Goal: Task Accomplishment & Management: Manage account settings

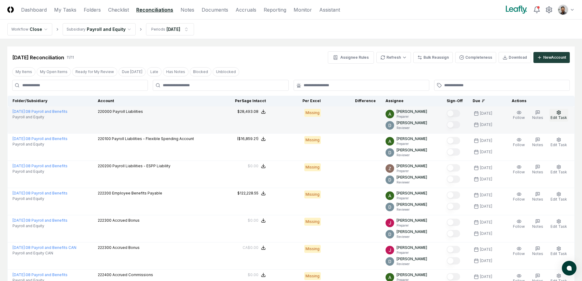
click at [556, 115] on span "Edit Task" at bounding box center [559, 117] width 17 height 5
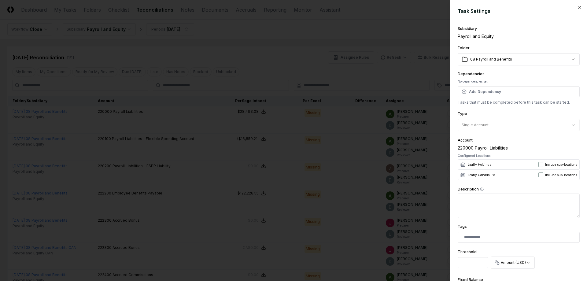
click at [364, 231] on div at bounding box center [293, 140] width 587 height 281
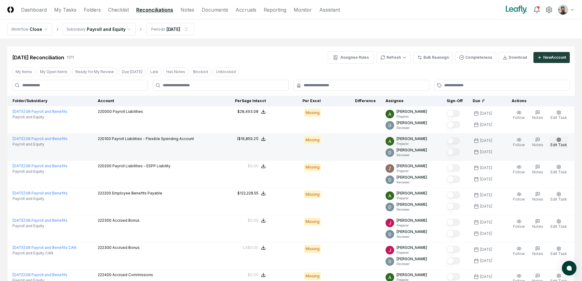
click at [560, 141] on icon "button" at bounding box center [559, 140] width 4 height 4
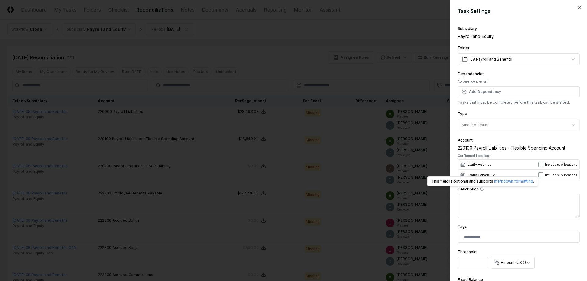
click at [411, 194] on div at bounding box center [293, 140] width 587 height 281
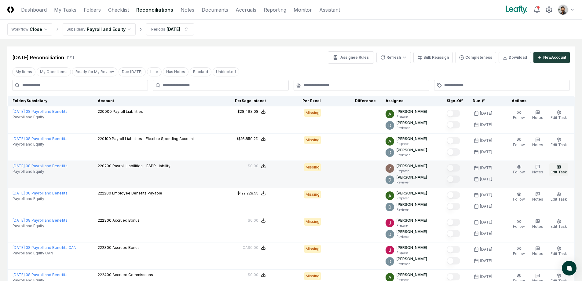
click at [555, 170] on span "Edit Task" at bounding box center [559, 172] width 17 height 5
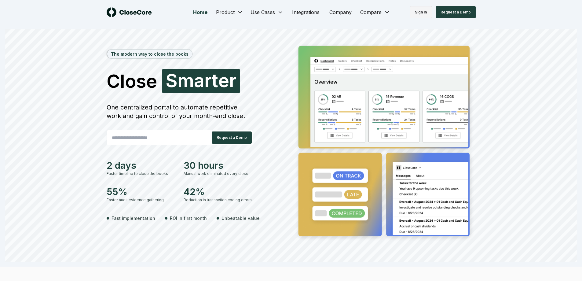
click at [426, 15] on link "Sign in" at bounding box center [421, 12] width 22 height 12
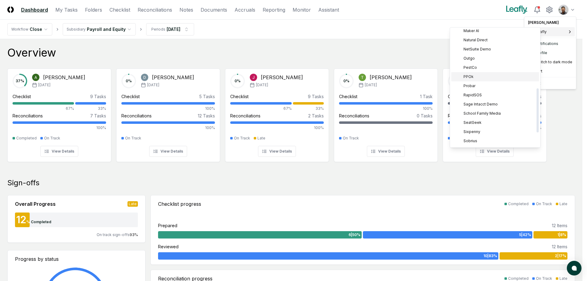
scroll to position [157, 0]
click at [478, 76] on div "PPOk" at bounding box center [495, 78] width 88 height 9
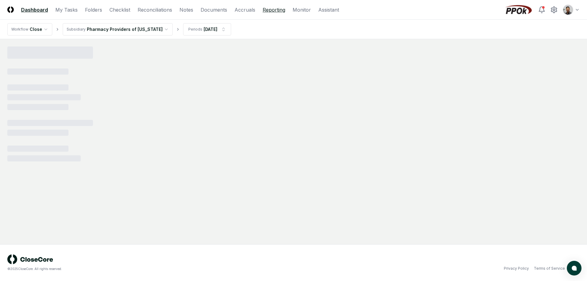
click at [267, 11] on link "Reporting" at bounding box center [274, 9] width 23 height 7
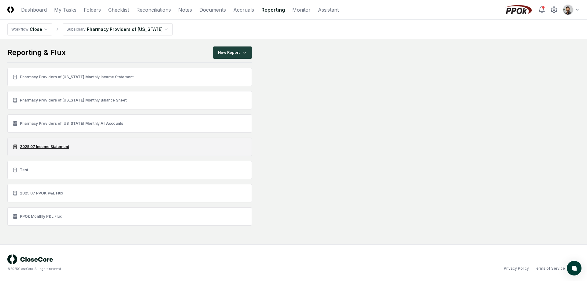
click at [71, 149] on link "2025 07 Income Statement" at bounding box center [129, 147] width 245 height 18
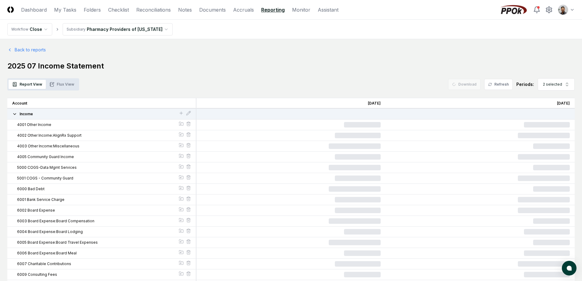
click at [27, 115] on span "Income" at bounding box center [26, 114] width 13 height 6
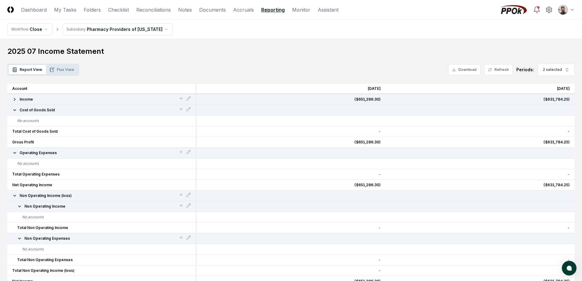
scroll to position [14, 0]
click at [552, 73] on button "2 selected" at bounding box center [556, 70] width 37 height 12
click at [560, 122] on div "Aug 2025" at bounding box center [552, 123] width 20 height 6
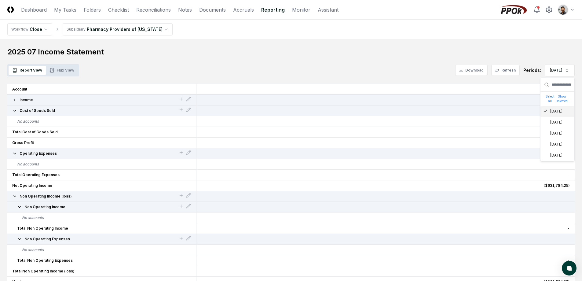
click at [558, 112] on div "[DATE]" at bounding box center [553, 112] width 20 height 6
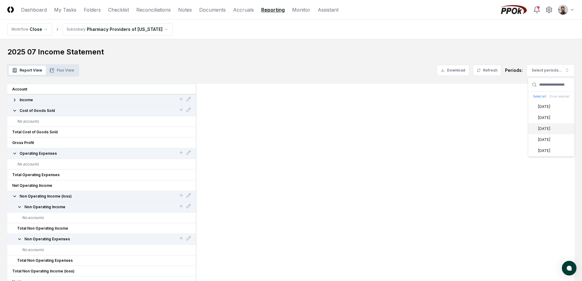
click at [554, 127] on div "Jul 2025" at bounding box center [552, 128] width 46 height 11
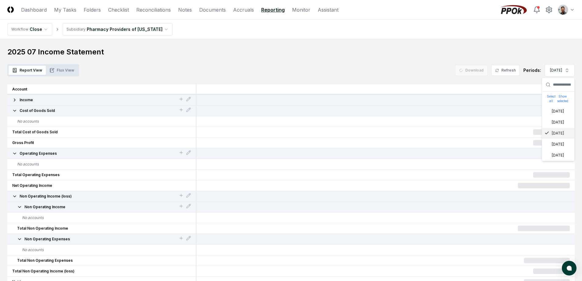
click at [230, 64] on div "Report View Flux View Download Refresh Periods: Jul 2025 Select all Show select…" at bounding box center [291, 70] width 568 height 12
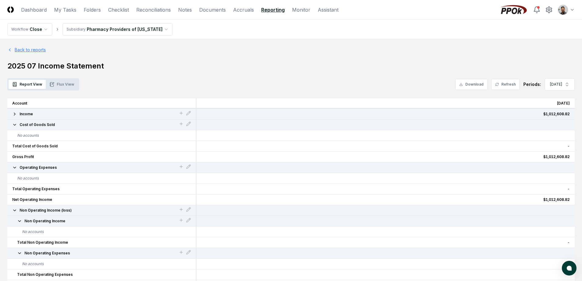
click at [30, 51] on link "Back to reports" at bounding box center [26, 49] width 39 height 6
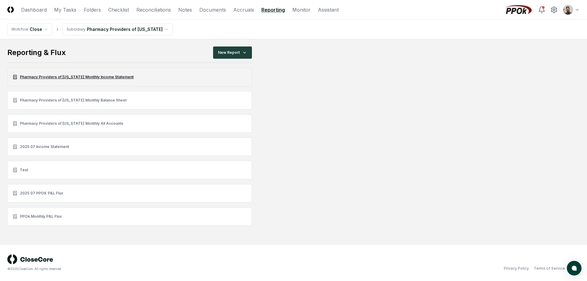
click at [92, 79] on link "Pharmacy Providers of Oklahoma Monthly Income Statement" at bounding box center [129, 77] width 245 height 18
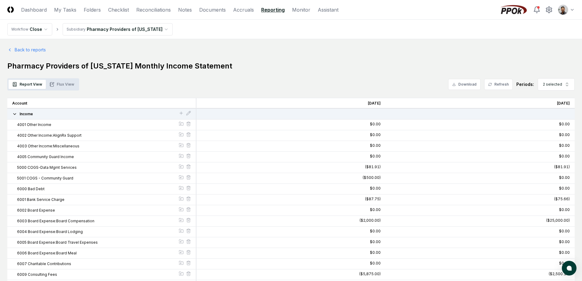
click at [49, 117] on div "Income" at bounding box center [101, 114] width 189 height 11
click at [17, 114] on button "Income" at bounding box center [95, 114] width 167 height 6
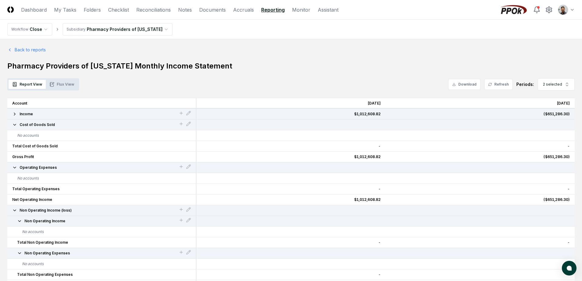
click at [31, 115] on span "Income" at bounding box center [26, 114] width 13 height 6
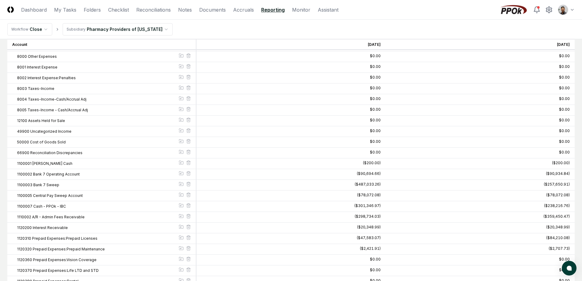
scroll to position [947, 0]
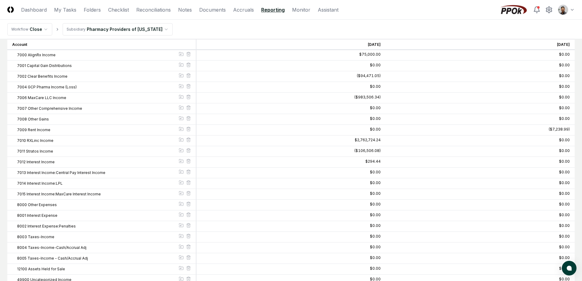
click at [392, 139] on div "$0.00" at bounding box center [480, 140] width 189 height 11
click at [390, 140] on div "$0.00" at bounding box center [480, 140] width 189 height 11
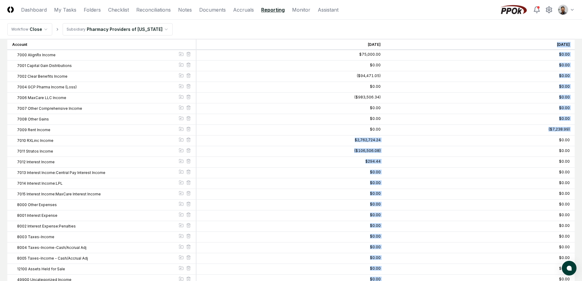
click at [390, 139] on div "$0.00" at bounding box center [480, 140] width 189 height 11
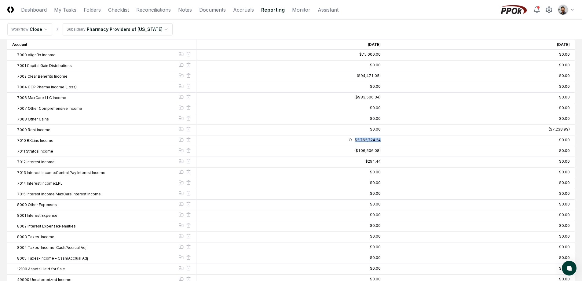
drag, startPoint x: 384, startPoint y: 139, endPoint x: 350, endPoint y: 140, distance: 34.6
click at [350, 140] on div "$2,762,724.24" at bounding box center [291, 140] width 189 height 11
copy div "$2,762,724.24"
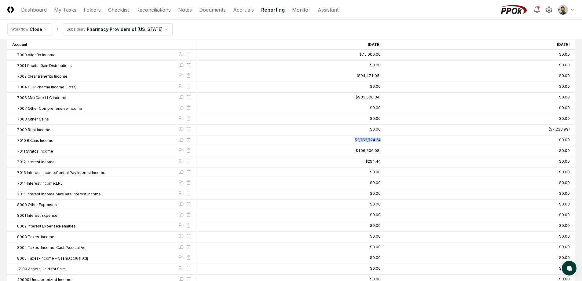
scroll to position [0, 0]
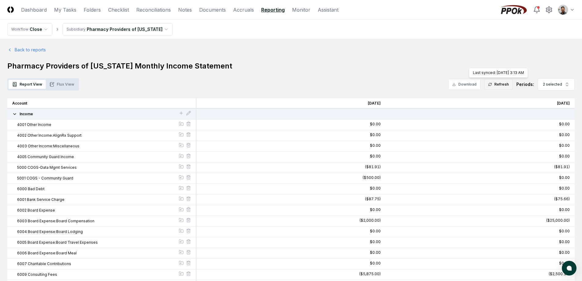
click at [502, 85] on button "Refresh" at bounding box center [499, 84] width 28 height 11
click at [555, 86] on span "2 selected" at bounding box center [552, 85] width 19 height 6
click at [559, 85] on span "2 selected" at bounding box center [552, 85] width 19 height 6
click at [557, 90] on button "2 selected" at bounding box center [556, 84] width 37 height 12
click at [559, 158] on div "Jun 2025" at bounding box center [552, 159] width 20 height 6
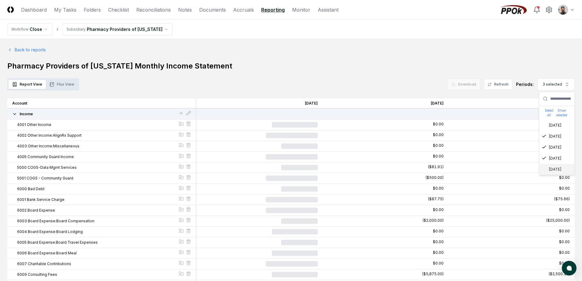
click at [558, 170] on div "May 2025" at bounding box center [552, 170] width 20 height 6
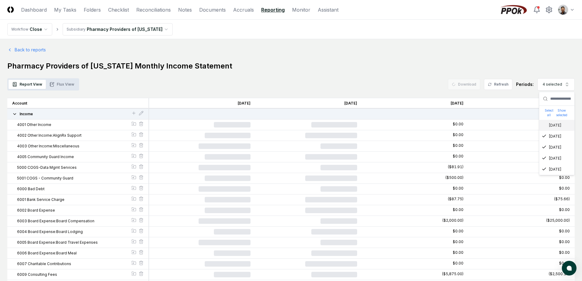
click at [556, 127] on div "[DATE]" at bounding box center [552, 126] width 20 height 6
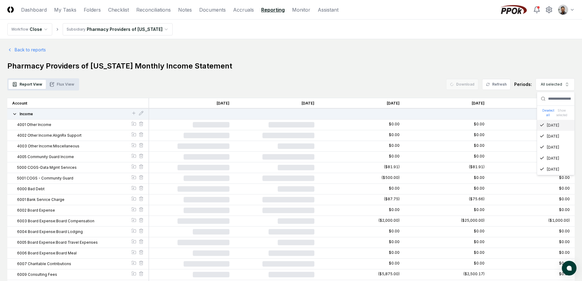
click at [415, 64] on h1 "Pharmacy Providers of Oklahoma Monthly Income Statement" at bounding box center [291, 66] width 568 height 10
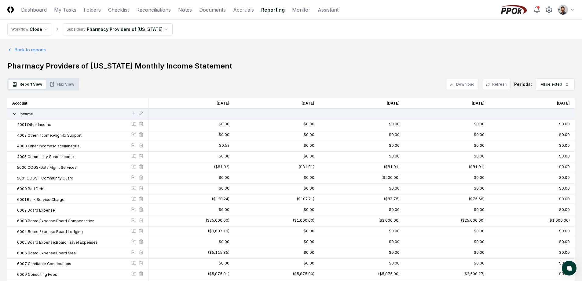
click at [418, 99] on div "[DATE]" at bounding box center [447, 103] width 85 height 11
click at [550, 85] on span "All selected" at bounding box center [551, 85] width 21 height 6
click at [522, 62] on h1 "Pharmacy Providers of Oklahoma Monthly Income Statement" at bounding box center [291, 66] width 568 height 10
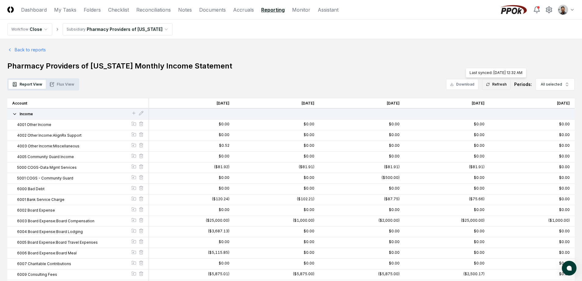
click at [506, 83] on button "Refresh" at bounding box center [496, 84] width 28 height 11
click at [28, 49] on link "Back to reports" at bounding box center [26, 49] width 39 height 6
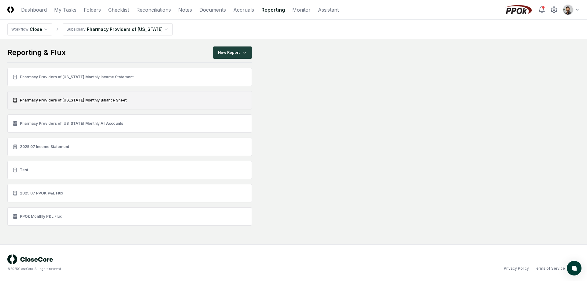
click at [108, 99] on link "Pharmacy Providers of Oklahoma Monthly Balance Sheet" at bounding box center [129, 100] width 245 height 18
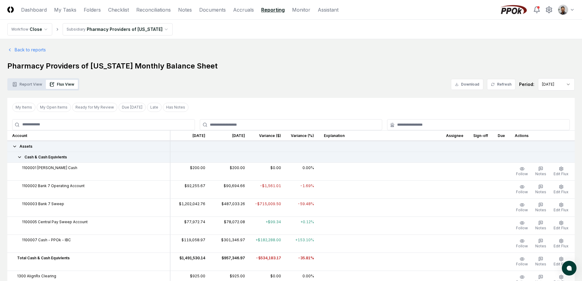
click at [40, 85] on button "Report View" at bounding box center [27, 84] width 37 height 9
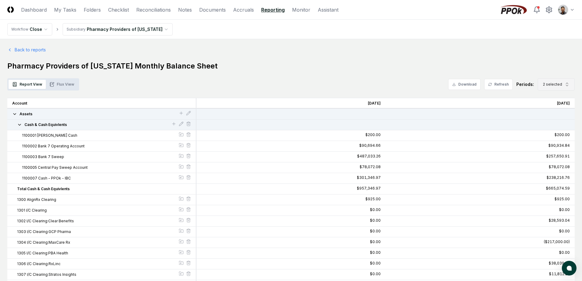
click at [562, 85] on span "2 selected" at bounding box center [552, 85] width 19 height 6
click at [558, 127] on div "[DATE]" at bounding box center [552, 126] width 20 height 6
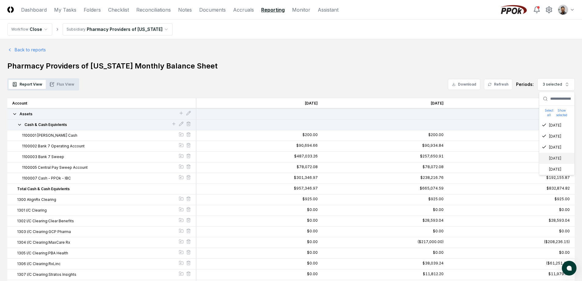
click at [556, 159] on div "Jun 2025" at bounding box center [552, 159] width 20 height 6
click at [559, 172] on div "May 2025" at bounding box center [557, 169] width 35 height 11
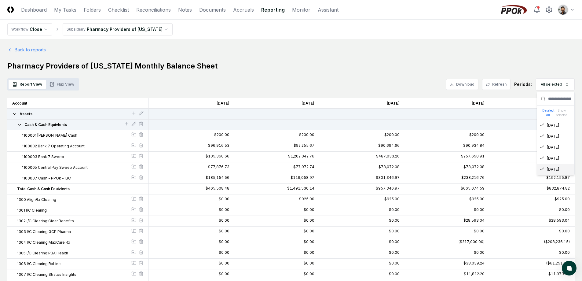
click at [481, 69] on h1 "Pharmacy Providers of Oklahoma Monthly Balance Sheet" at bounding box center [291, 66] width 568 height 10
click at [497, 85] on button "Refresh" at bounding box center [496, 84] width 28 height 11
drag, startPoint x: 211, startPoint y: 64, endPoint x: 183, endPoint y: 66, distance: 28.2
click at [183, 66] on h1 "Pharmacy Providers of Oklahoma Monthly Balance Sheet" at bounding box center [291, 66] width 568 height 10
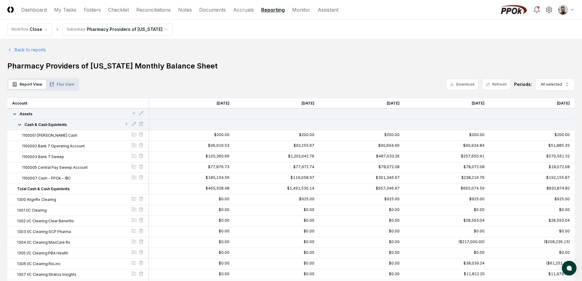
click at [194, 64] on h1 "Pharmacy Providers of Oklahoma Monthly Balance Sheet" at bounding box center [291, 66] width 568 height 10
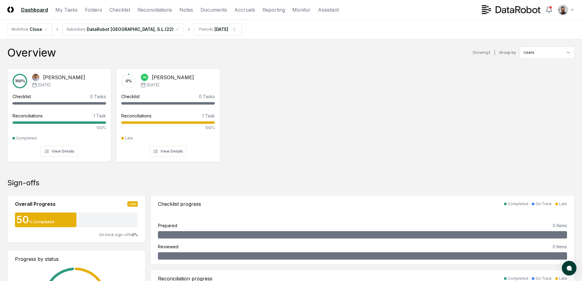
click at [277, 61] on div "Overview Showing 2 | Group by Users 100 % [PERSON_NAME] [DATE] Checklist 0 Task…" at bounding box center [291, 108] width 568 height 124
click at [150, 10] on link "Reconciliations" at bounding box center [155, 9] width 35 height 7
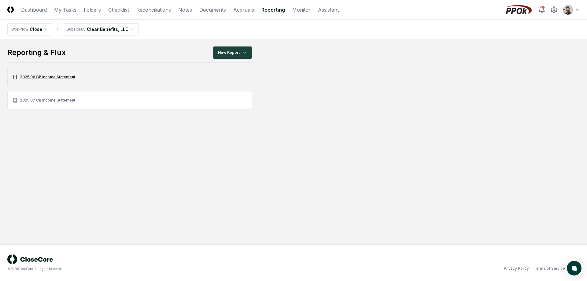
click at [77, 77] on link "2025 06 CB Income Statement" at bounding box center [129, 77] width 245 height 18
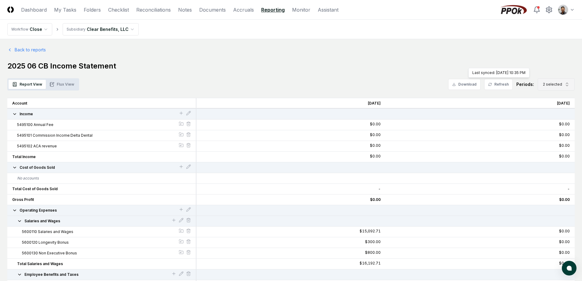
click at [556, 81] on button "2 selected" at bounding box center [556, 84] width 37 height 12
drag, startPoint x: 557, startPoint y: 148, endPoint x: 558, endPoint y: 156, distance: 8.0
click at [557, 147] on div "Jul 2025" at bounding box center [552, 148] width 20 height 6
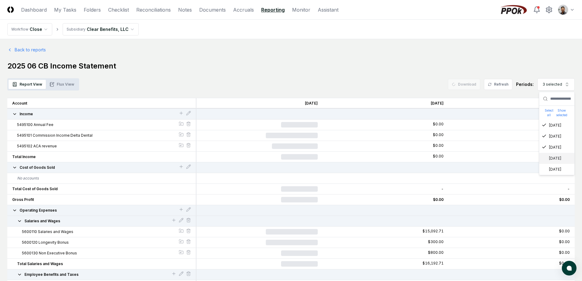
click at [558, 160] on div "Jun 2025" at bounding box center [552, 159] width 20 height 6
click at [558, 170] on div "May 2025" at bounding box center [552, 170] width 20 height 6
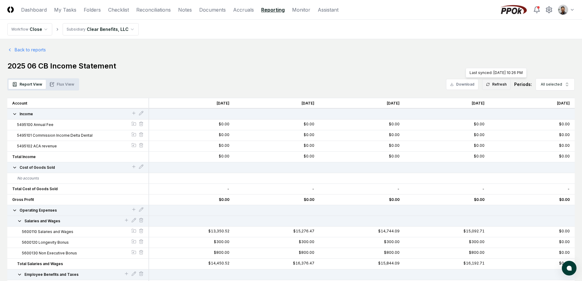
click at [504, 84] on button "Refresh" at bounding box center [496, 84] width 28 height 11
click at [33, 51] on link "Back to reports" at bounding box center [26, 49] width 39 height 6
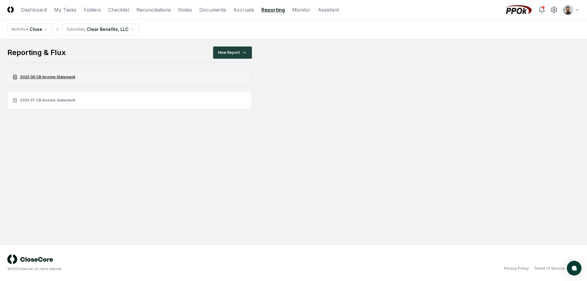
click at [59, 80] on link "2025 06 CB Income Statement" at bounding box center [129, 77] width 245 height 18
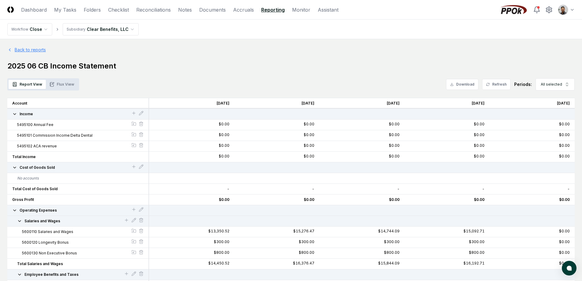
click at [44, 52] on link "Back to reports" at bounding box center [26, 49] width 39 height 6
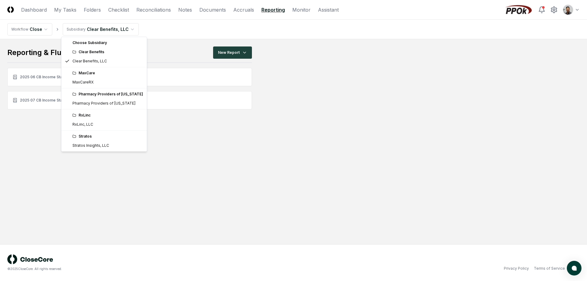
click at [99, 27] on html "CloseCore Dashboard My Tasks Folders Checklist Reconciliations Notes Documents …" at bounding box center [293, 140] width 587 height 281
click at [150, 54] on html "CloseCore Dashboard My Tasks Folders Checklist Reconciliations Notes Documents …" at bounding box center [293, 140] width 587 height 281
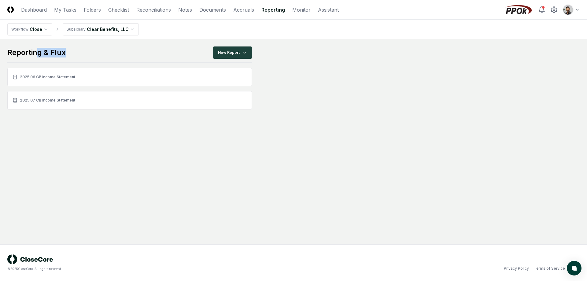
drag, startPoint x: 72, startPoint y: 58, endPoint x: 35, endPoint y: 49, distance: 38.3
click at [35, 49] on div "Reporting & Flux New Report" at bounding box center [129, 54] width 245 height 17
click at [35, 49] on div "Reporting & Flux" at bounding box center [36, 53] width 58 height 10
drag, startPoint x: 26, startPoint y: 46, endPoint x: 22, endPoint y: 46, distance: 3.8
click at [26, 45] on main "Reporting & Flux New Report 2025 06 CB Income Statement 2025 07 CB Income State…" at bounding box center [293, 141] width 587 height 205
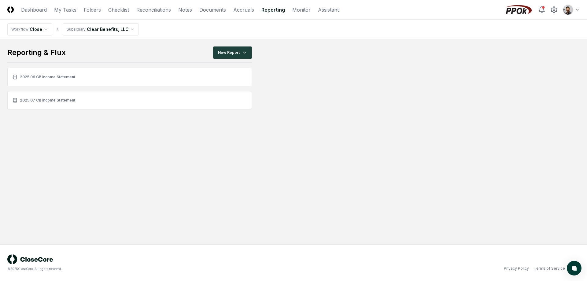
click at [109, 27] on html "CloseCore Dashboard My Tasks Folders Checklist Reconciliations Notes Documents …" at bounding box center [293, 140] width 587 height 281
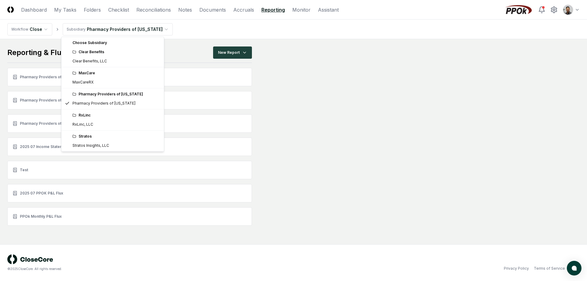
click at [131, 31] on html "CloseCore Dashboard My Tasks Folders Checklist Reconciliations Notes Documents …" at bounding box center [293, 140] width 587 height 281
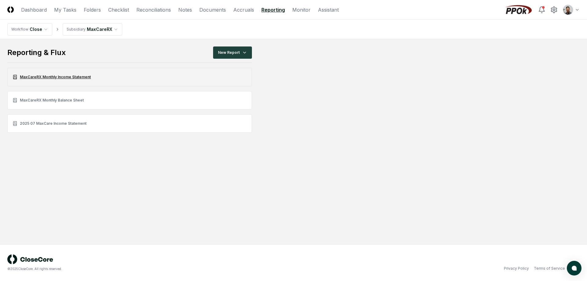
click at [79, 78] on link "MaxCareRX Monthly Income Statement" at bounding box center [129, 77] width 245 height 18
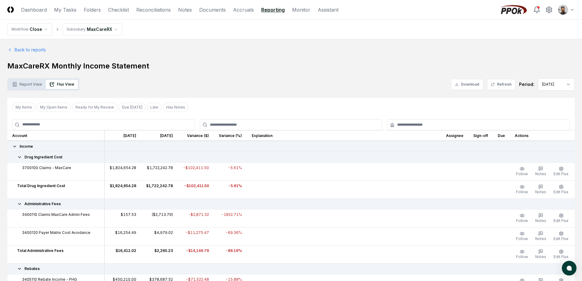
click at [28, 83] on button "Report View" at bounding box center [27, 84] width 37 height 9
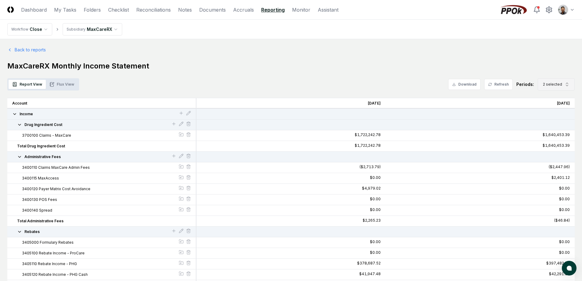
click at [562, 80] on button "2 selected" at bounding box center [556, 84] width 37 height 12
click at [556, 124] on div "[DATE]" at bounding box center [552, 126] width 20 height 6
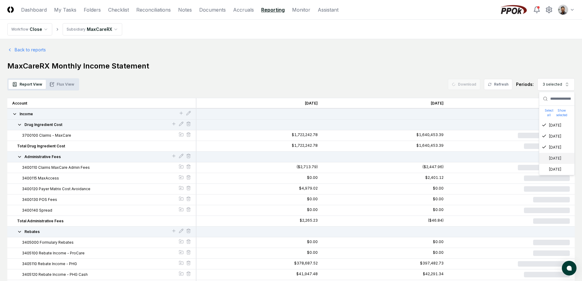
click at [558, 156] on div "Jun 2025" at bounding box center [552, 159] width 20 height 6
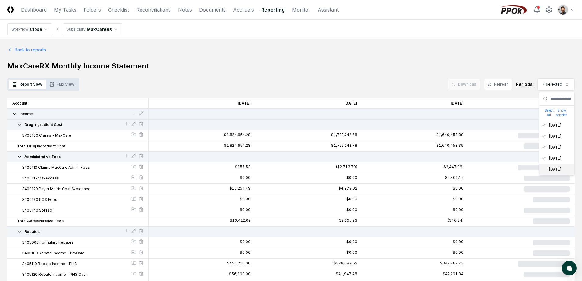
click at [557, 169] on div "May 2025" at bounding box center [552, 170] width 20 height 6
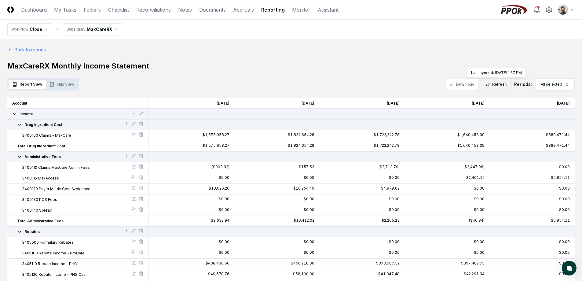
click at [489, 83] on icon at bounding box center [488, 85] width 4 height 4
click at [290, 64] on h1 "MaxCareRX Monthly Income Statement" at bounding box center [291, 66] width 568 height 10
click at [24, 47] on link "Back to reports" at bounding box center [26, 49] width 39 height 6
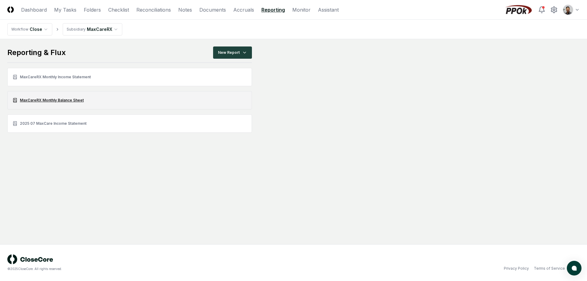
click at [79, 102] on link "MaxCareRX Monthly Balance Sheet" at bounding box center [129, 100] width 245 height 18
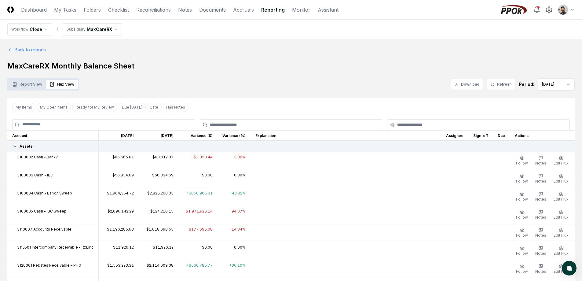
click at [31, 83] on button "Report View" at bounding box center [27, 84] width 37 height 9
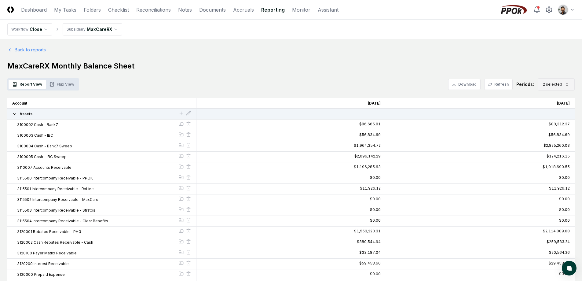
click at [557, 88] on button "2 selected" at bounding box center [556, 84] width 37 height 12
click at [552, 127] on div "[DATE]" at bounding box center [552, 126] width 20 height 6
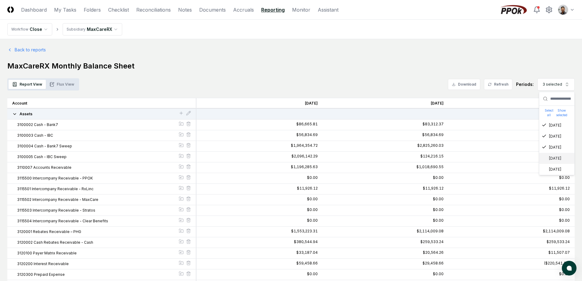
click at [555, 157] on div "Jun 2025" at bounding box center [552, 159] width 20 height 6
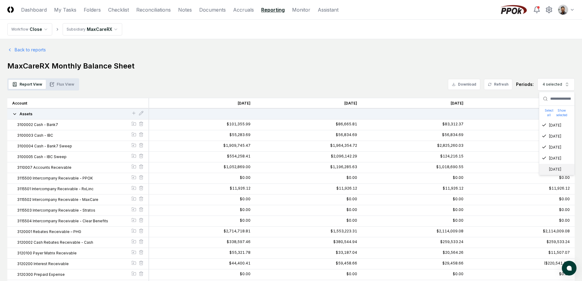
click at [556, 172] on div "May 2025" at bounding box center [557, 169] width 35 height 11
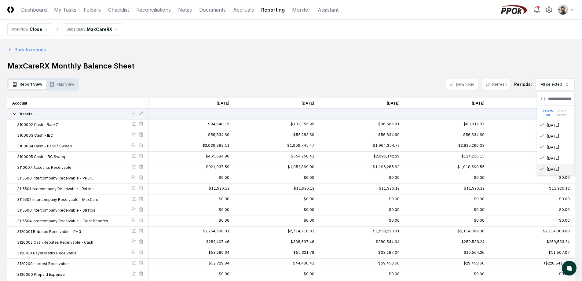
click at [501, 82] on button "Refresh" at bounding box center [496, 84] width 28 height 11
click at [201, 68] on h1 "MaxCareRX Monthly Balance Sheet" at bounding box center [291, 66] width 568 height 10
click at [18, 50] on link "Back to reports" at bounding box center [26, 49] width 39 height 6
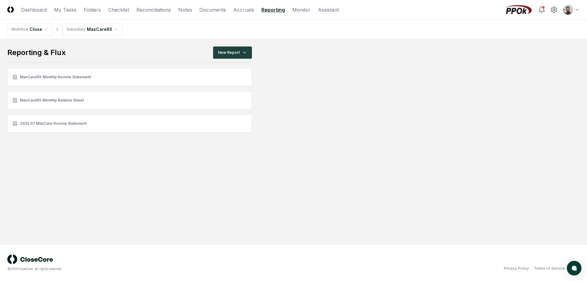
click at [96, 33] on html "CloseCore Dashboard My Tasks Folders Checklist Reconciliations Notes Documents …" at bounding box center [293, 140] width 587 height 281
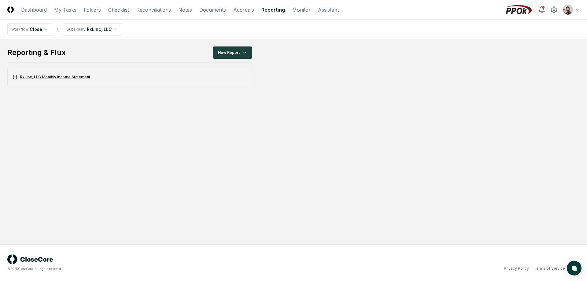
click at [71, 75] on link "RxLinc, LLC Monthly Income Statement" at bounding box center [129, 77] width 245 height 18
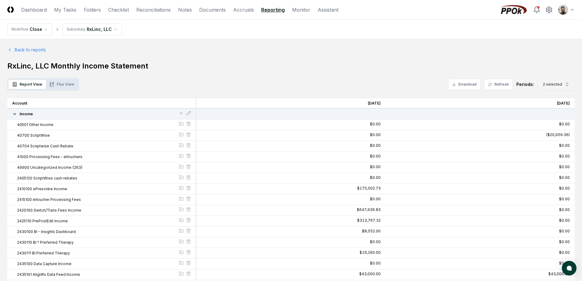
click at [560, 83] on span "2 selected" at bounding box center [552, 85] width 19 height 6
click at [551, 149] on div "Jul 2025" at bounding box center [552, 148] width 20 height 6
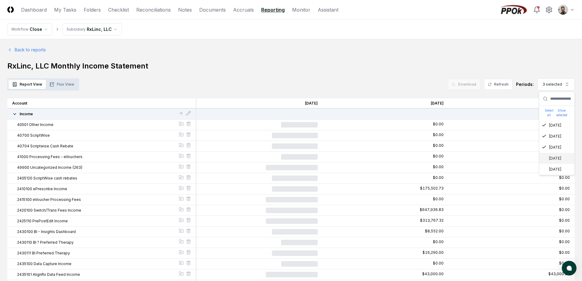
click at [551, 162] on div "Jun 2025" at bounding box center [557, 158] width 35 height 11
click at [551, 177] on div "$0.00" at bounding box center [512, 178] width 126 height 11
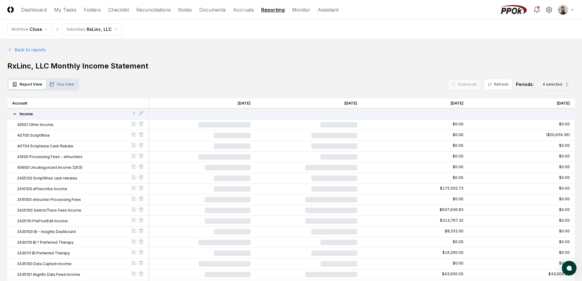
click at [558, 84] on span "4 selected" at bounding box center [553, 85] width 20 height 6
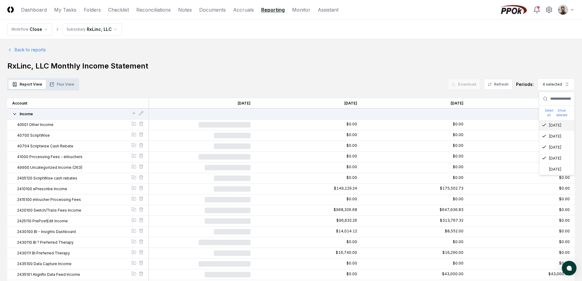
click at [558, 169] on div "May 2025" at bounding box center [552, 170] width 20 height 6
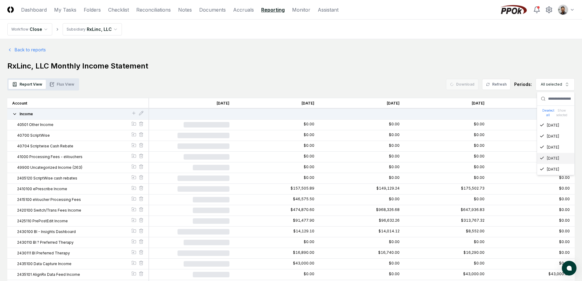
click at [368, 80] on div "Report View Flux View Download Refresh Periods: All selected Deselect all Show …" at bounding box center [291, 84] width 568 height 12
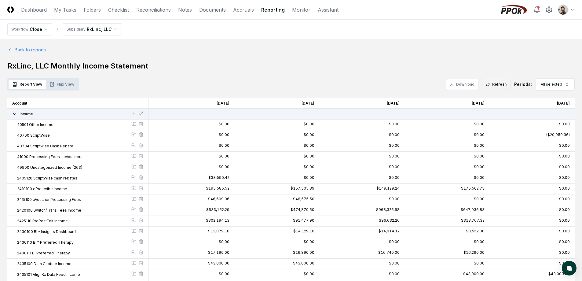
click at [498, 87] on button "Refresh" at bounding box center [496, 84] width 28 height 11
click at [390, 135] on div "$0.00" at bounding box center [394, 135] width 11 height 4
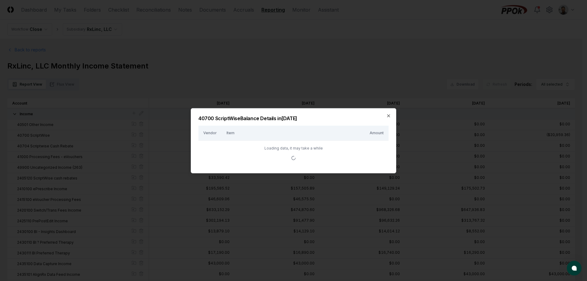
click at [388, 124] on div "40700 ScriptWise Balance Details in Jul 2025 Vendor Item Amount Loading data, i…" at bounding box center [293, 140] width 205 height 65
click at [389, 114] on icon "button" at bounding box center [388, 115] width 5 height 5
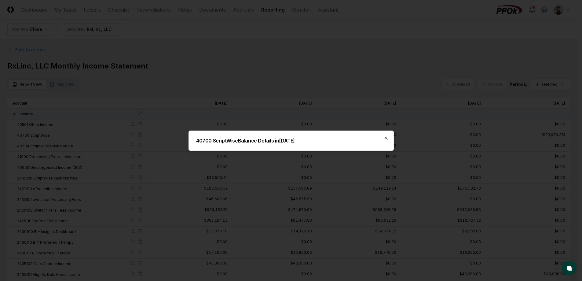
click at [390, 63] on h1 "RxLinc, LLC Monthly Income Statement" at bounding box center [288, 66] width 563 height 10
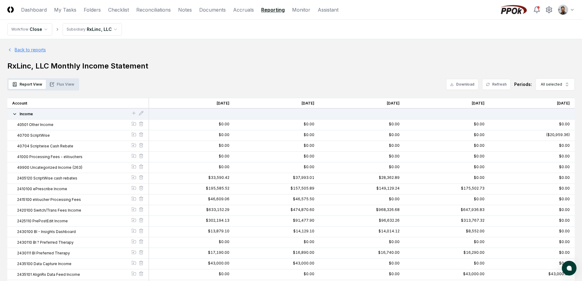
click at [26, 50] on link "Back to reports" at bounding box center [26, 49] width 39 height 6
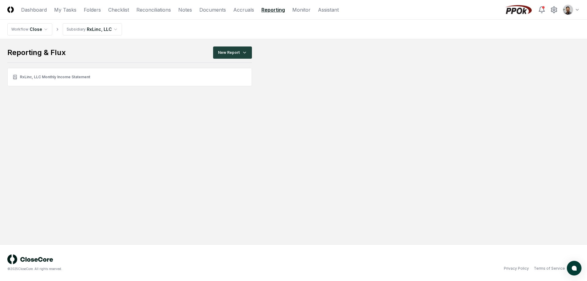
click at [92, 31] on html "CloseCore Dashboard My Tasks Folders Checklist Reconciliations Notes Documents …" at bounding box center [293, 140] width 587 height 281
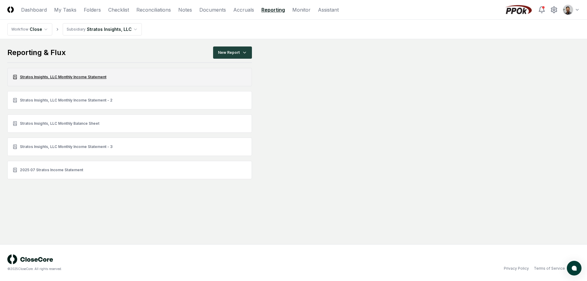
click at [92, 78] on link "Stratos Insights, LLC Monthly Income Statement" at bounding box center [129, 77] width 245 height 18
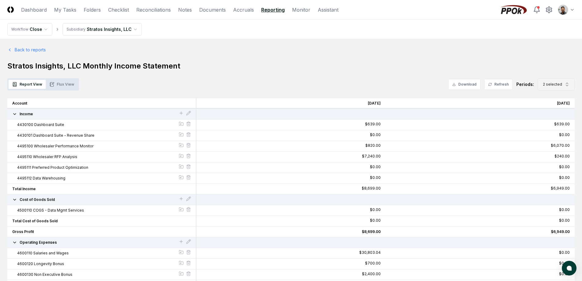
click at [555, 84] on span "2 selected" at bounding box center [552, 85] width 19 height 6
click at [553, 145] on div "Jul 2025" at bounding box center [552, 148] width 20 height 6
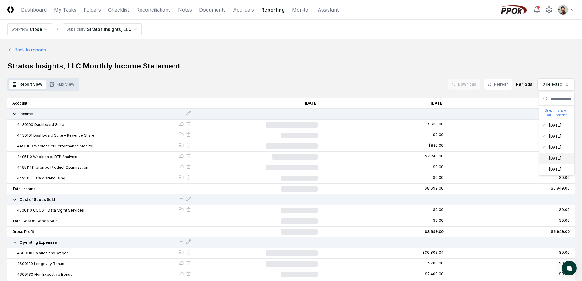
click at [555, 162] on div "Jun 2025" at bounding box center [557, 158] width 35 height 11
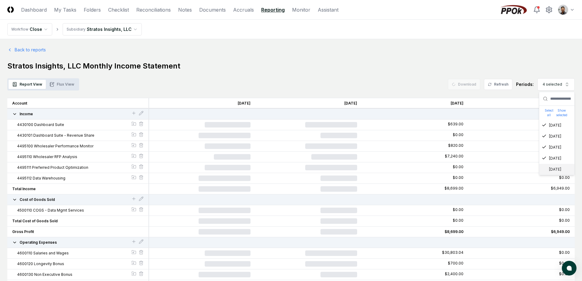
click at [555, 172] on div "May 2025" at bounding box center [552, 170] width 20 height 6
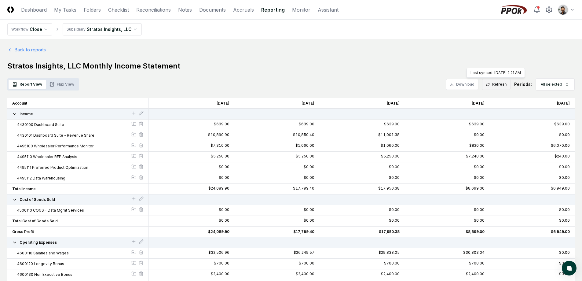
click at [508, 84] on button "Refresh" at bounding box center [496, 84] width 28 height 11
click at [33, 50] on link "Back to reports" at bounding box center [26, 49] width 39 height 6
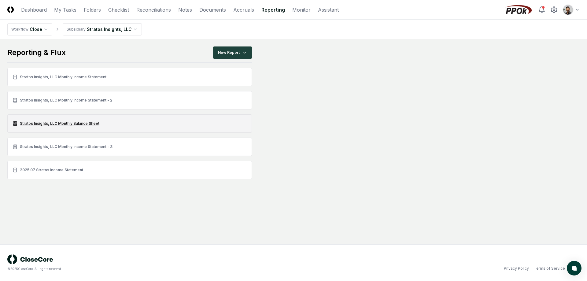
click at [97, 120] on link "Stratos Insights, LLC Monthly Balance Sheet" at bounding box center [129, 123] width 245 height 18
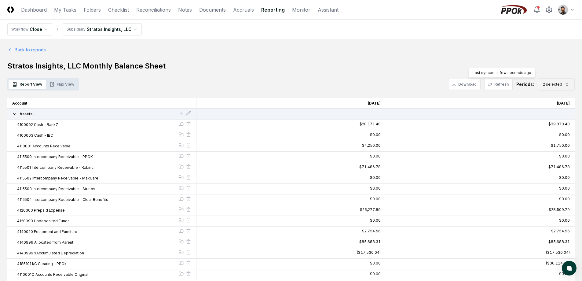
click at [547, 87] on button "2 selected" at bounding box center [556, 84] width 37 height 12
click at [554, 127] on div "[DATE]" at bounding box center [552, 126] width 20 height 6
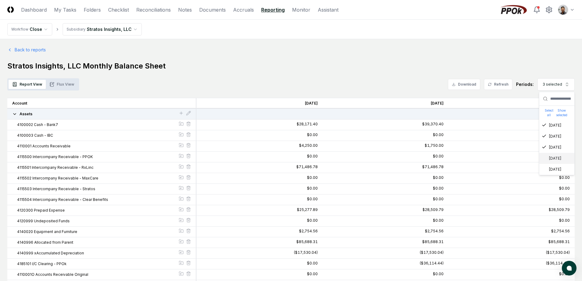
click at [556, 161] on div "Jun 2025" at bounding box center [552, 159] width 20 height 6
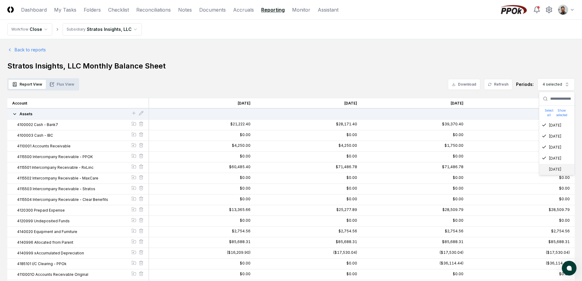
click at [556, 170] on div "May 2025" at bounding box center [552, 170] width 20 height 6
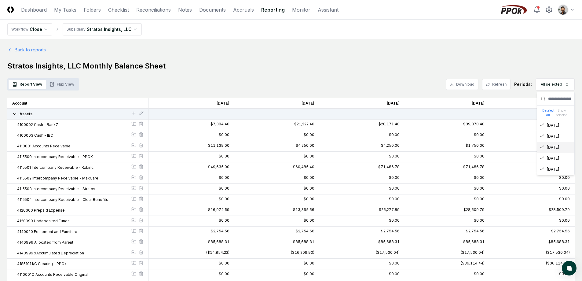
click at [500, 86] on button "Refresh" at bounding box center [496, 84] width 28 height 11
click at [36, 52] on link "Back to reports" at bounding box center [26, 49] width 39 height 6
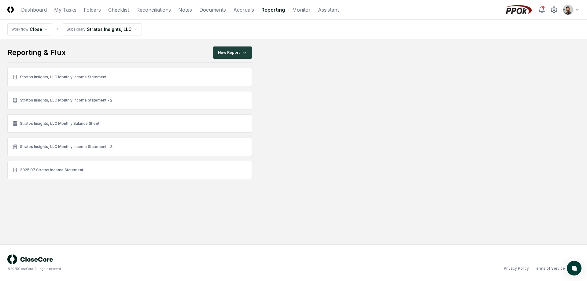
click at [575, 10] on html "CloseCore Dashboard My Tasks Folders Checklist Reconciliations Notes Documents …" at bounding box center [293, 140] width 587 height 281
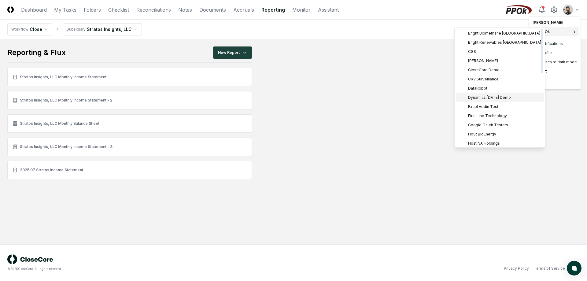
scroll to position [1, 0]
click at [497, 88] on div "DataRobot" at bounding box center [500, 87] width 88 height 9
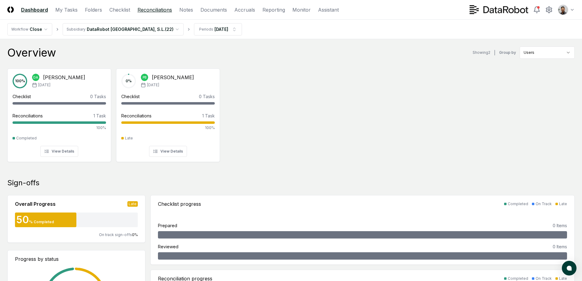
click at [148, 11] on link "Reconciliations" at bounding box center [155, 9] width 35 height 7
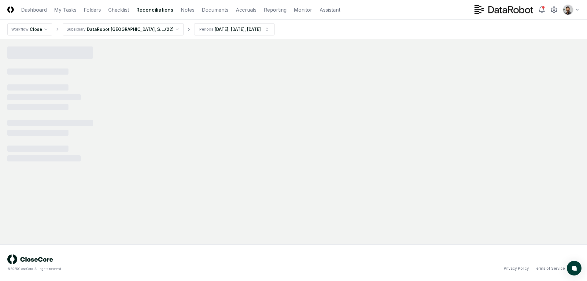
click at [141, 31] on html "CloseCore Dashboard My Tasks Folders Checklist Reconciliations Notes Documents …" at bounding box center [293, 140] width 587 height 281
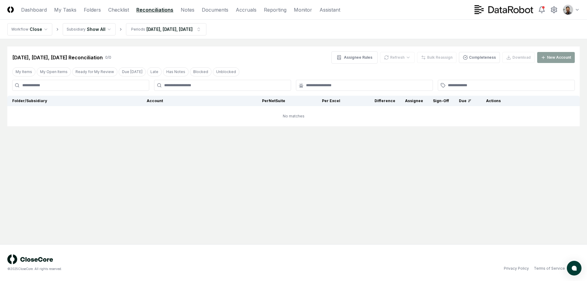
click at [176, 28] on html "CloseCore Dashboard My Tasks Folders Checklist Reconciliations Notes Documents …" at bounding box center [293, 140] width 587 height 281
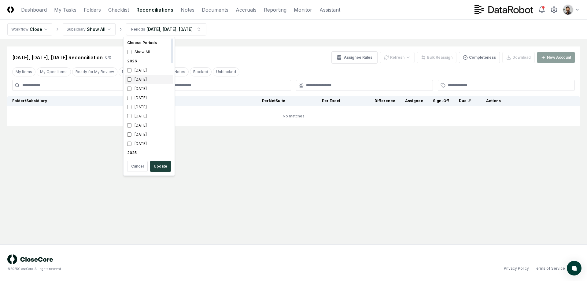
click at [142, 80] on div "[DATE]" at bounding box center [149, 79] width 49 height 9
click at [141, 89] on div "July 2026" at bounding box center [149, 88] width 49 height 9
click at [142, 96] on div "June 2026" at bounding box center [149, 97] width 49 height 9
click at [153, 104] on div "November 2025" at bounding box center [149, 103] width 49 height 9
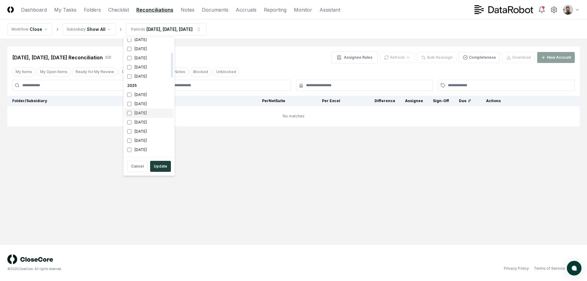
click at [152, 113] on div "October 2025" at bounding box center [149, 113] width 49 height 9
click at [153, 123] on div "[DATE]" at bounding box center [149, 122] width 49 height 9
click at [164, 165] on button "Update" at bounding box center [160, 166] width 21 height 11
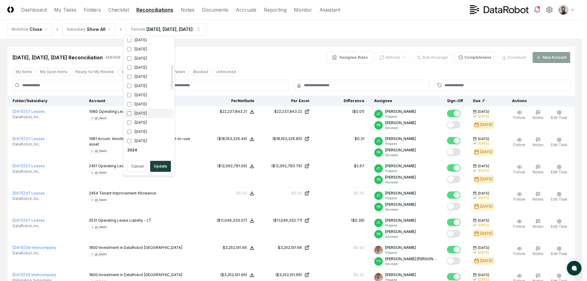
scroll to position [122, 0]
click at [153, 59] on div "October 2025" at bounding box center [149, 58] width 49 height 9
click at [150, 68] on div "[DATE]" at bounding box center [149, 67] width 49 height 9
click at [163, 163] on button "Update" at bounding box center [160, 166] width 21 height 11
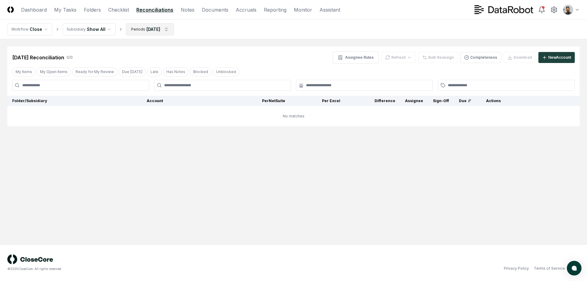
click at [153, 32] on html "CloseCore Dashboard My Tasks Folders Checklist Reconciliations Notes Documents …" at bounding box center [293, 140] width 587 height 281
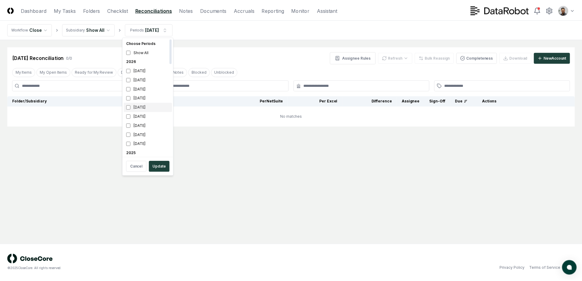
scroll to position [116, 0]
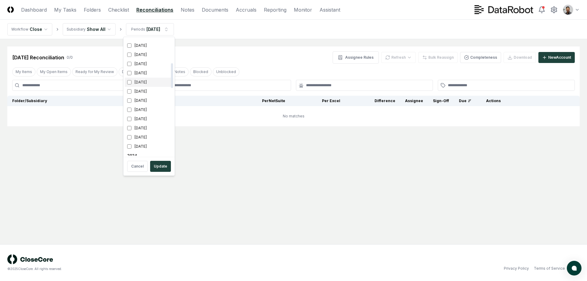
click at [149, 85] on div "August 2025" at bounding box center [149, 82] width 49 height 9
click at [150, 54] on div "November 2025" at bounding box center [149, 54] width 49 height 9
click at [150, 83] on div "August 2025" at bounding box center [149, 82] width 49 height 9
click at [151, 74] on div "[DATE]" at bounding box center [149, 72] width 49 height 9
click at [162, 165] on button "Update" at bounding box center [160, 166] width 21 height 11
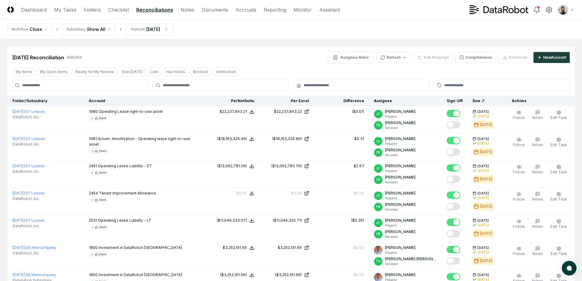
click at [386, 9] on header "CloseCore Dashboard My Tasks Folders Checklist Reconciliations Notes Documents …" at bounding box center [291, 10] width 582 height 20
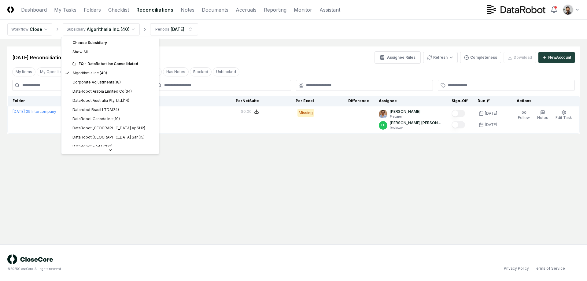
click at [91, 34] on html "CloseCore Dashboard My Tasks Folders Checklist Reconciliations Notes Documents …" at bounding box center [293, 140] width 587 height 281
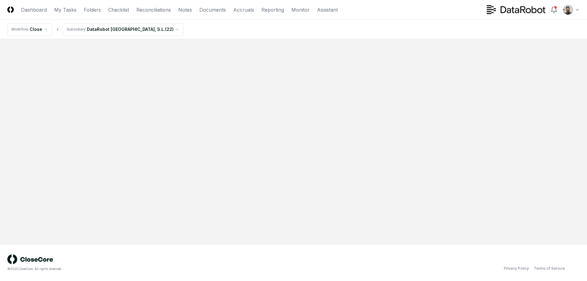
click at [136, 33] on html "CloseCore Dashboard My Tasks Folders Checklist Reconciliations Notes Documents …" at bounding box center [293, 140] width 587 height 281
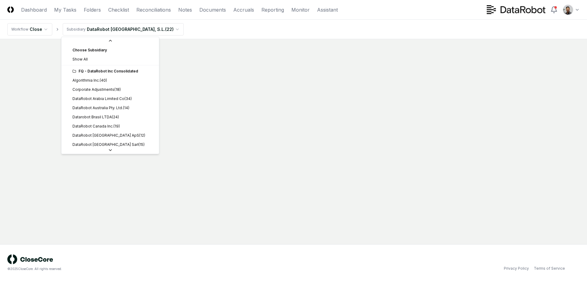
scroll to position [113, 0]
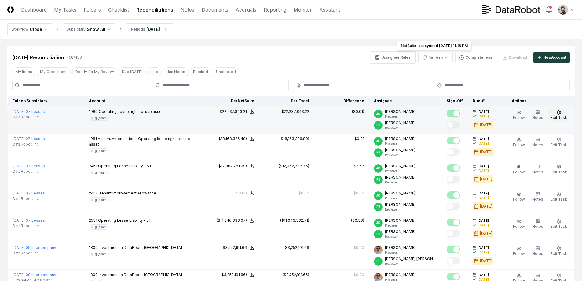
click at [562, 113] on button "Edit Task" at bounding box center [559, 115] width 19 height 13
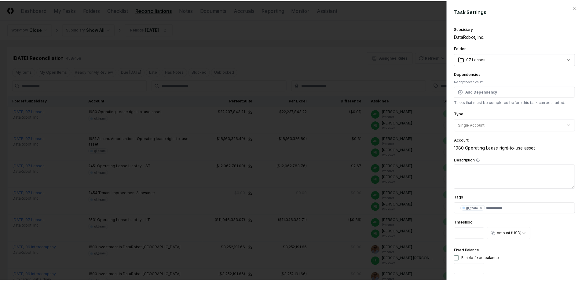
scroll to position [53, 0]
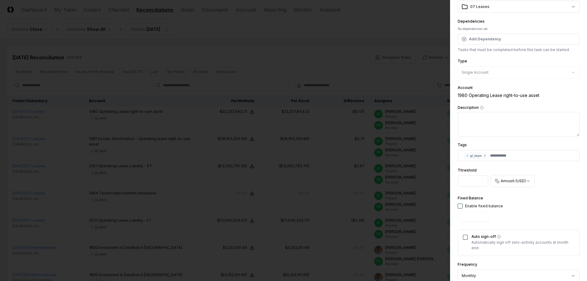
click at [339, 153] on div at bounding box center [293, 140] width 587 height 281
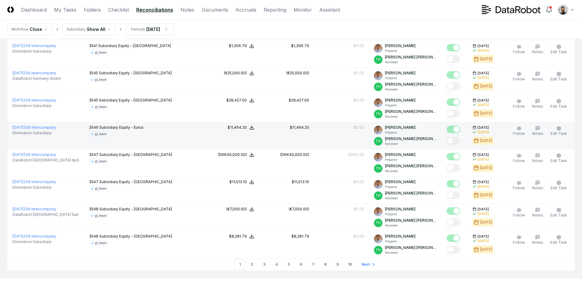
scroll to position [1242, 0]
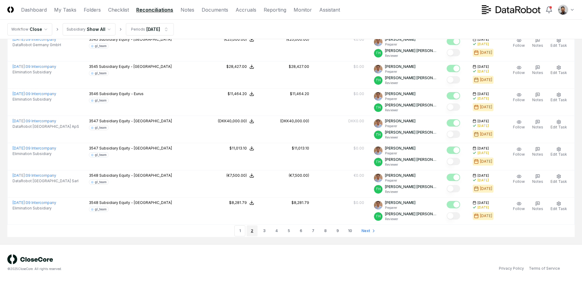
click at [248, 233] on link "2" at bounding box center [252, 230] width 11 height 11
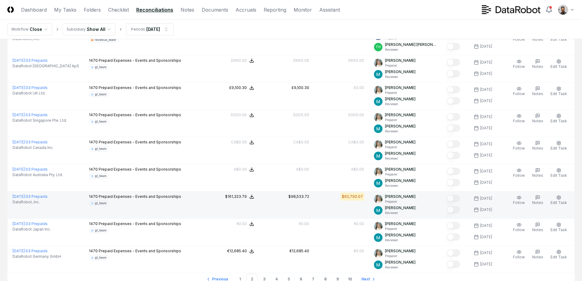
scroll to position [1193, 0]
click at [557, 199] on icon "button" at bounding box center [559, 198] width 5 height 5
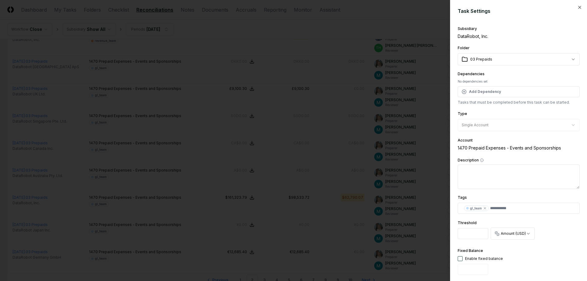
click at [320, 172] on div at bounding box center [293, 140] width 587 height 281
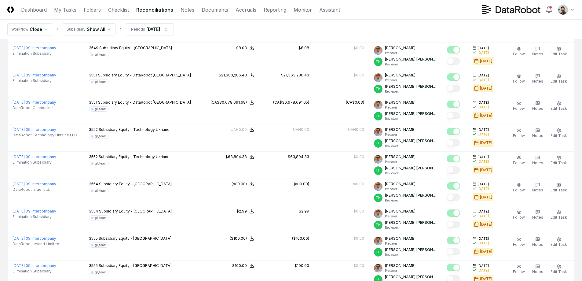
scroll to position [0, 0]
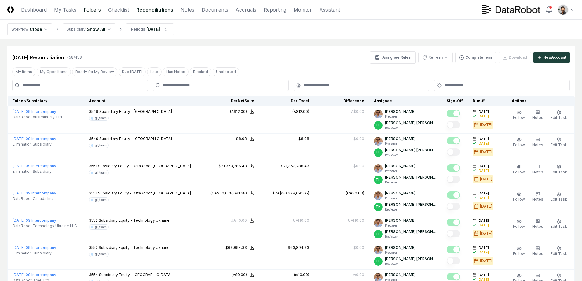
click at [96, 9] on link "Folders" at bounding box center [92, 9] width 17 height 7
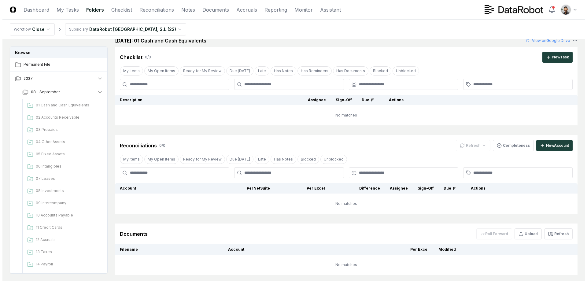
scroll to position [79, 0]
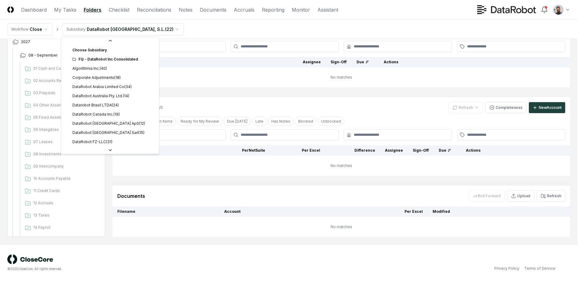
click at [121, 25] on html "CloseCore Dashboard My Tasks Folders Checklist Reconciliations Notes Documents …" at bounding box center [291, 101] width 582 height 360
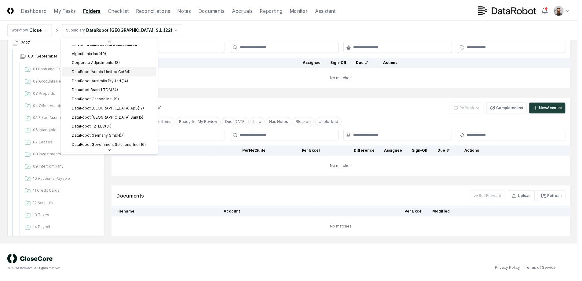
scroll to position [0, 0]
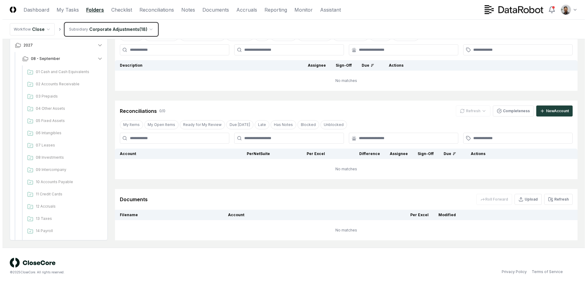
scroll to position [79, 0]
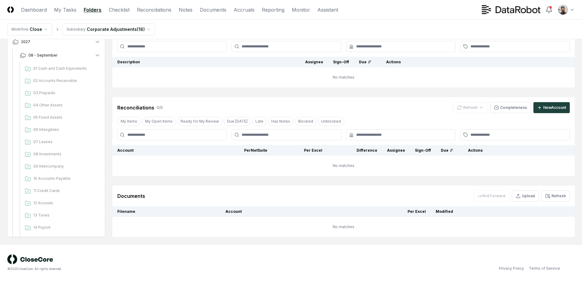
click at [118, 22] on nav "Workflow Close Subsidiary Corporate Adjustments ( 18 )" at bounding box center [291, 30] width 582 height 20
click at [118, 32] on html "CloseCore Dashboard My Tasks Folders Checklist Reconciliations Notes Documents …" at bounding box center [291, 101] width 582 height 360
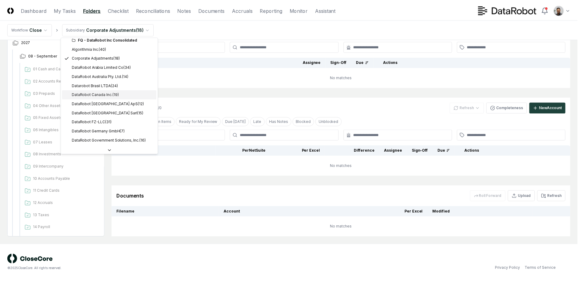
scroll to position [0, 0]
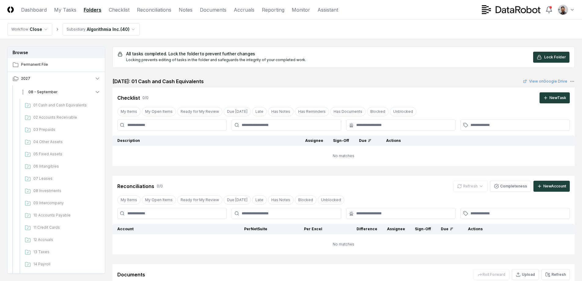
click at [75, 92] on button "08 - September" at bounding box center [60, 91] width 91 height 13
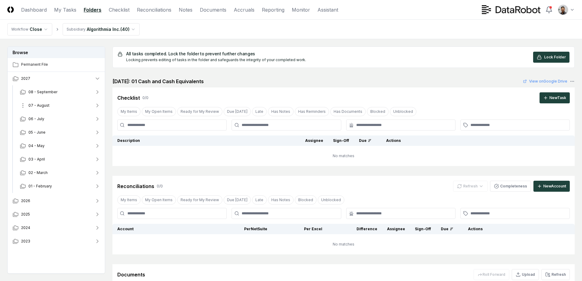
click at [74, 105] on button "07 - August" at bounding box center [60, 105] width 91 height 13
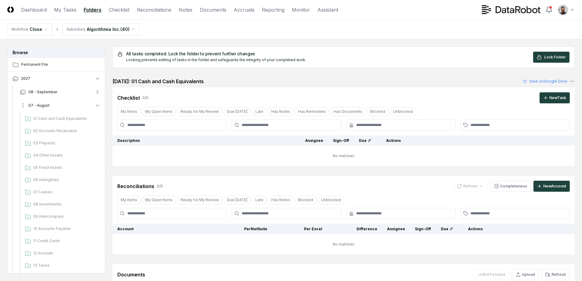
click at [74, 105] on button "07 - August" at bounding box center [60, 105] width 91 height 13
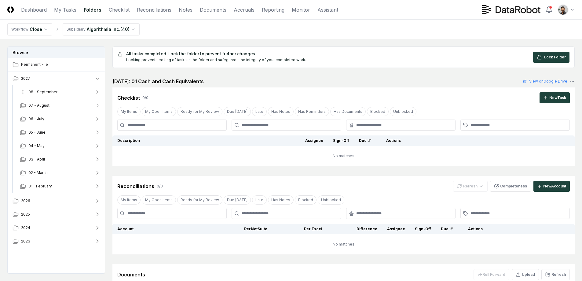
click at [76, 93] on button "08 - September" at bounding box center [60, 91] width 91 height 13
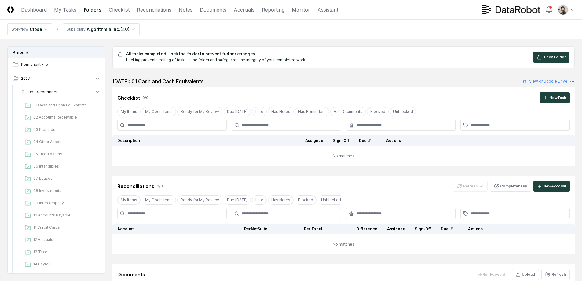
click at [76, 93] on button "08 - September" at bounding box center [60, 91] width 91 height 13
click at [81, 78] on button "2027" at bounding box center [57, 78] width 98 height 13
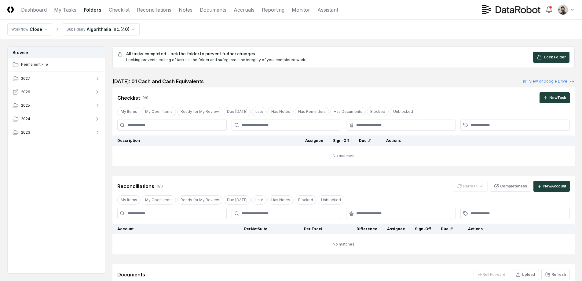
click at [76, 93] on button "2026" at bounding box center [57, 91] width 98 height 13
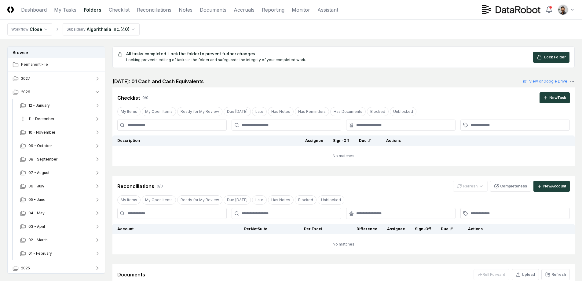
click at [75, 120] on button "11 - December" at bounding box center [60, 118] width 91 height 13
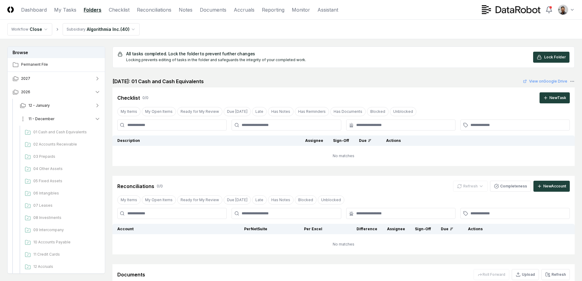
click at [75, 120] on button "11 - December" at bounding box center [60, 118] width 91 height 13
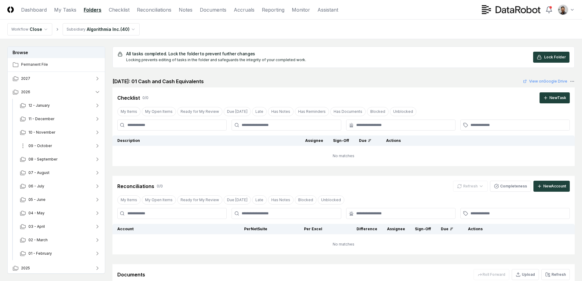
click at [72, 148] on button "09 - October" at bounding box center [60, 145] width 91 height 13
click at [69, 164] on button "08 - September" at bounding box center [60, 159] width 91 height 13
click at [69, 162] on button "08 - September" at bounding box center [60, 159] width 91 height 13
click at [67, 89] on button "2026" at bounding box center [57, 91] width 98 height 13
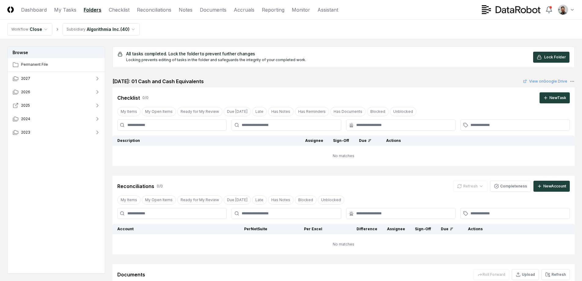
click at [64, 106] on button "2025" at bounding box center [57, 105] width 98 height 13
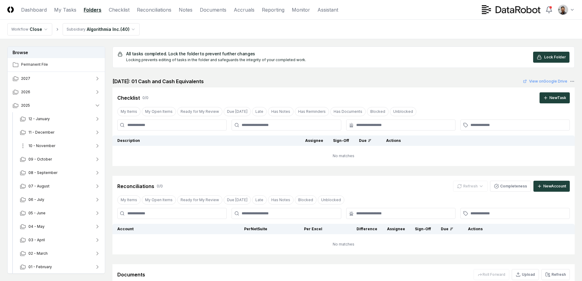
click at [63, 147] on button "10 - November" at bounding box center [60, 145] width 91 height 13
click at [62, 158] on button "09 - October" at bounding box center [60, 159] width 91 height 13
click at [62, 160] on button "09 - October" at bounding box center [60, 159] width 91 height 13
click at [64, 93] on button "2026" at bounding box center [57, 91] width 98 height 13
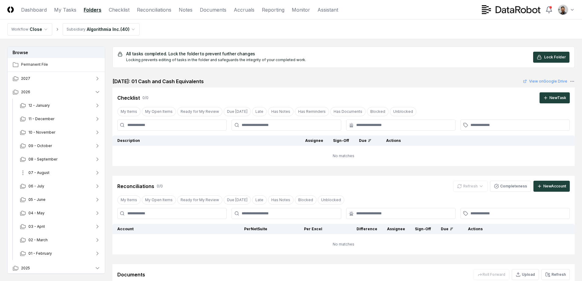
click at [57, 175] on button "07 - August" at bounding box center [60, 172] width 91 height 13
click at [59, 172] on button "07 - August" at bounding box center [60, 172] width 91 height 13
click at [62, 158] on button "08 - September" at bounding box center [60, 159] width 91 height 13
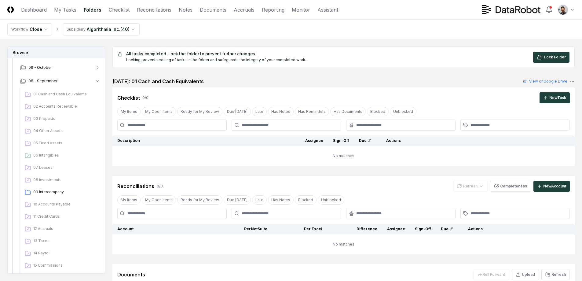
scroll to position [72, 0]
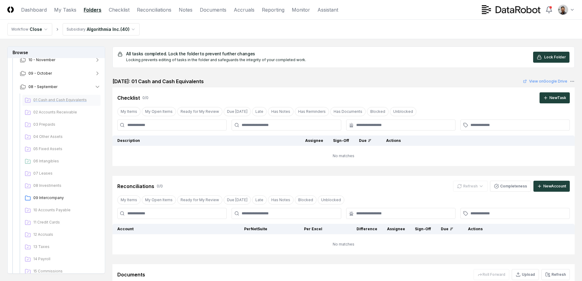
click at [64, 104] on div "01 Cash and Cash Equivalents" at bounding box center [61, 100] width 78 height 11
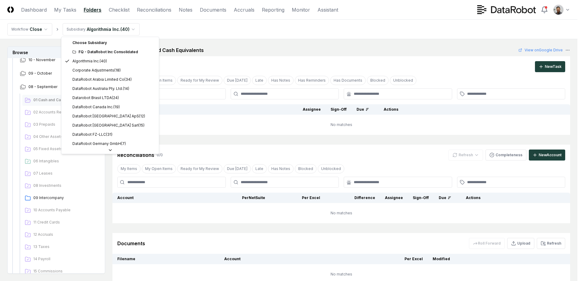
click at [112, 29] on html "CloseCore Dashboard My Tasks Folders Checklist Reconciliations Notes Documents …" at bounding box center [291, 164] width 582 height 328
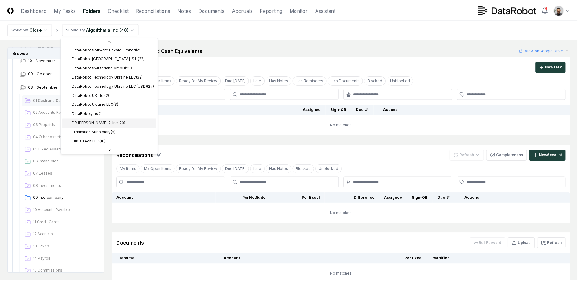
scroll to position [177, 0]
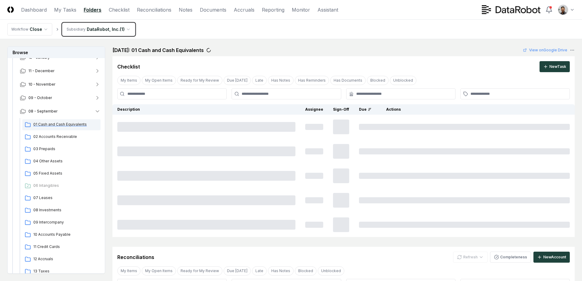
scroll to position [48, 0]
click at [72, 127] on div "01 Cash and Cash Equivalents" at bounding box center [61, 125] width 78 height 11
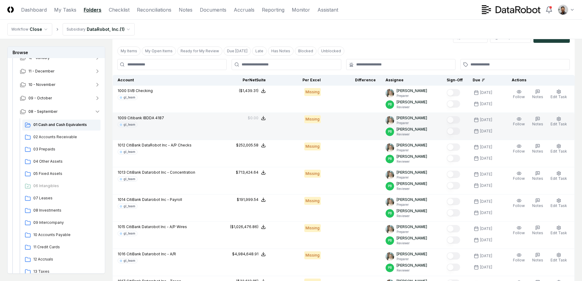
scroll to position [569, 0]
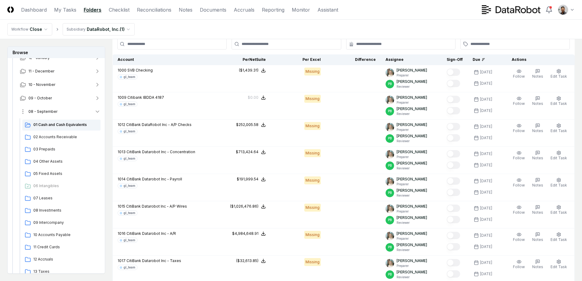
click at [67, 113] on button "08 - September" at bounding box center [60, 111] width 91 height 13
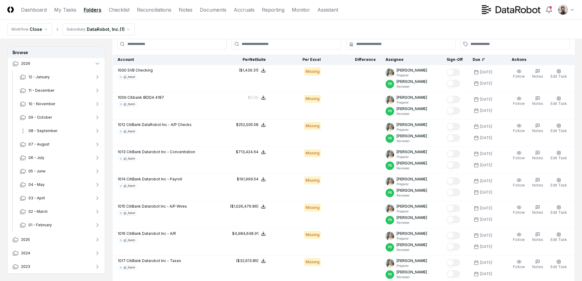
scroll to position [28, 0]
click at [62, 145] on button "07 - August" at bounding box center [60, 144] width 91 height 13
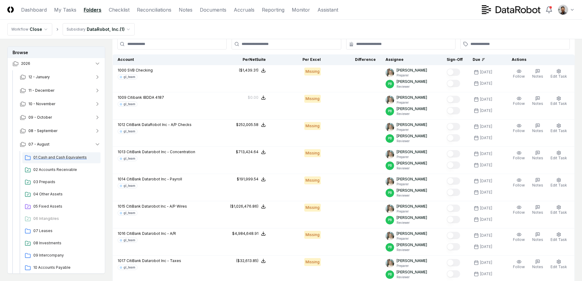
click at [59, 156] on span "01 Cash and Cash Equivalents" at bounding box center [65, 158] width 65 height 6
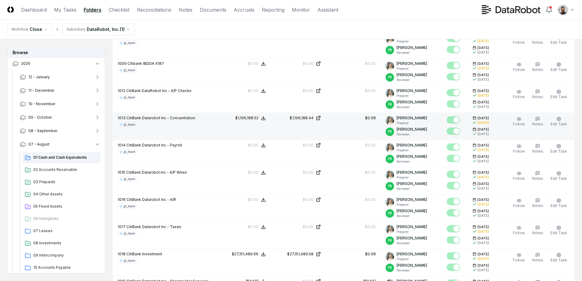
scroll to position [984, 0]
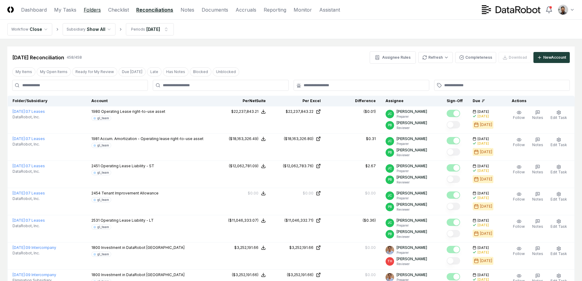
click at [94, 9] on link "Folders" at bounding box center [92, 9] width 17 height 7
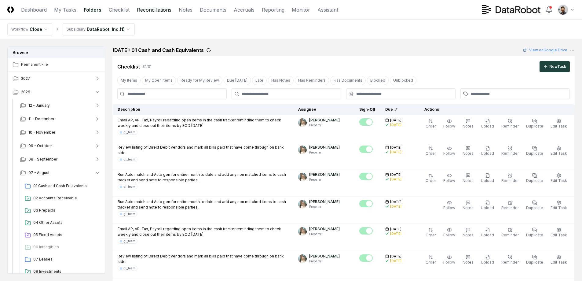
click at [145, 10] on link "Reconciliations" at bounding box center [154, 9] width 35 height 7
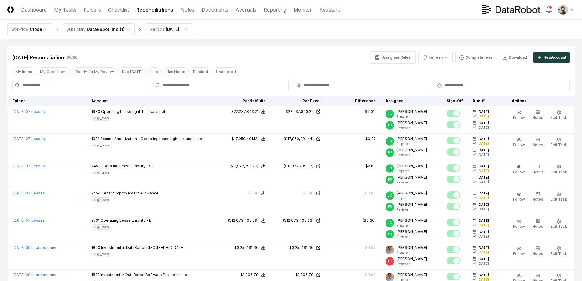
click at [171, 54] on div "[DATE] Reconciliation 80 / 80 Assignee Rules Refresh Completeness Download New …" at bounding box center [291, 57] width 558 height 12
